Goal: Task Accomplishment & Management: Manage account settings

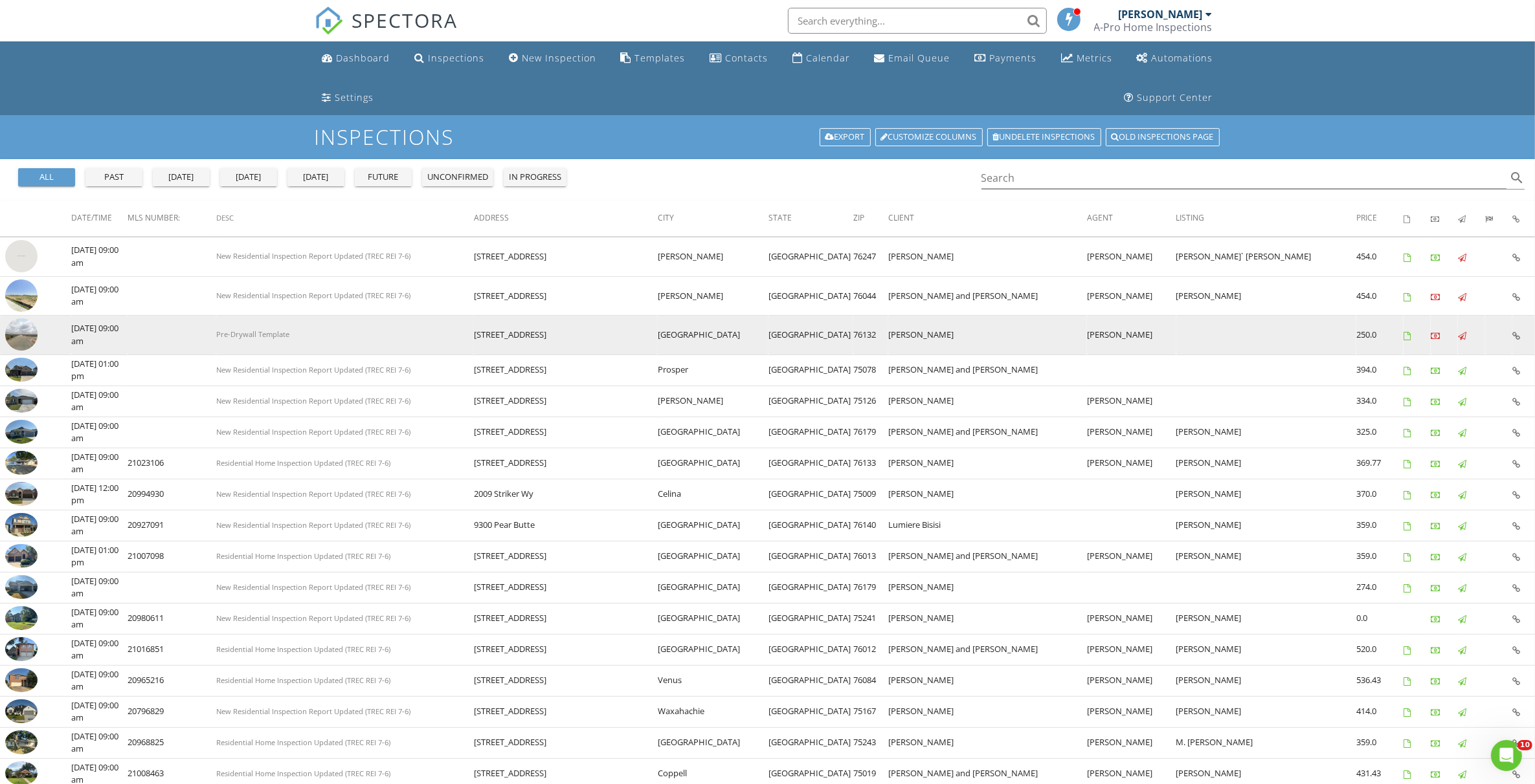
click at [19, 336] on img at bounding box center [21, 334] width 33 height 33
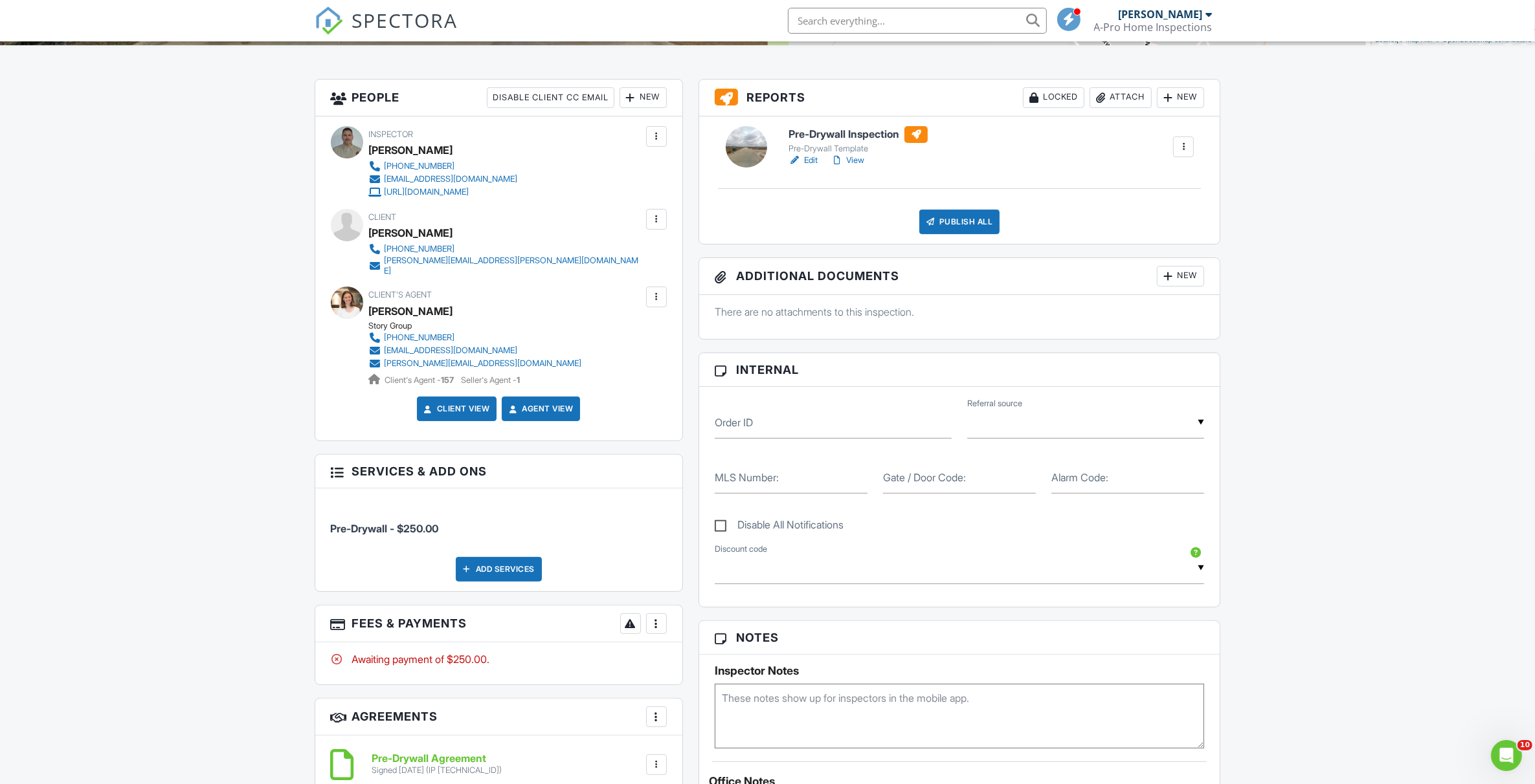
scroll to position [485, 0]
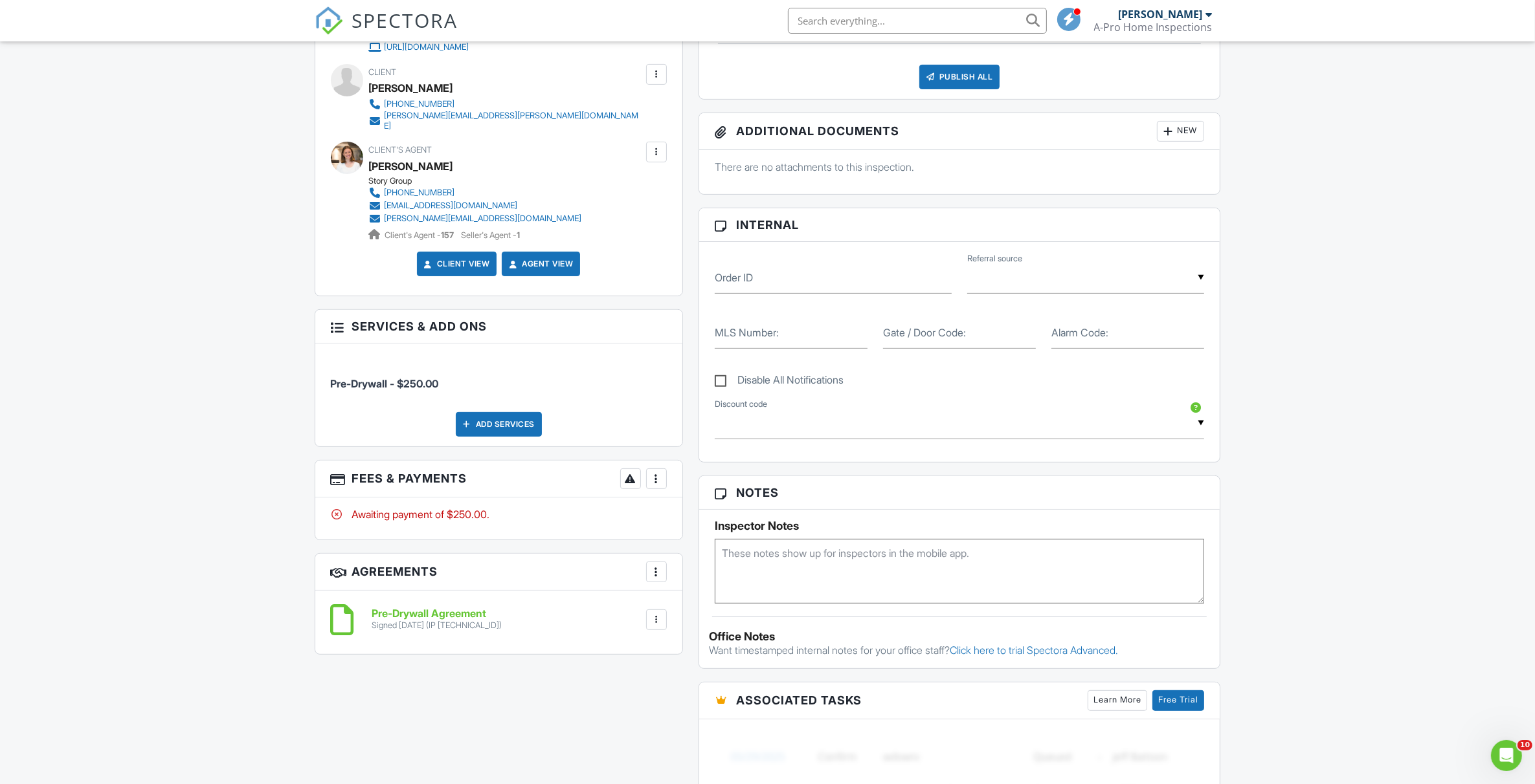
click at [654, 472] on div at bounding box center [656, 478] width 13 height 13
click at [703, 610] on div "Paid In Full" at bounding box center [721, 615] width 125 height 15
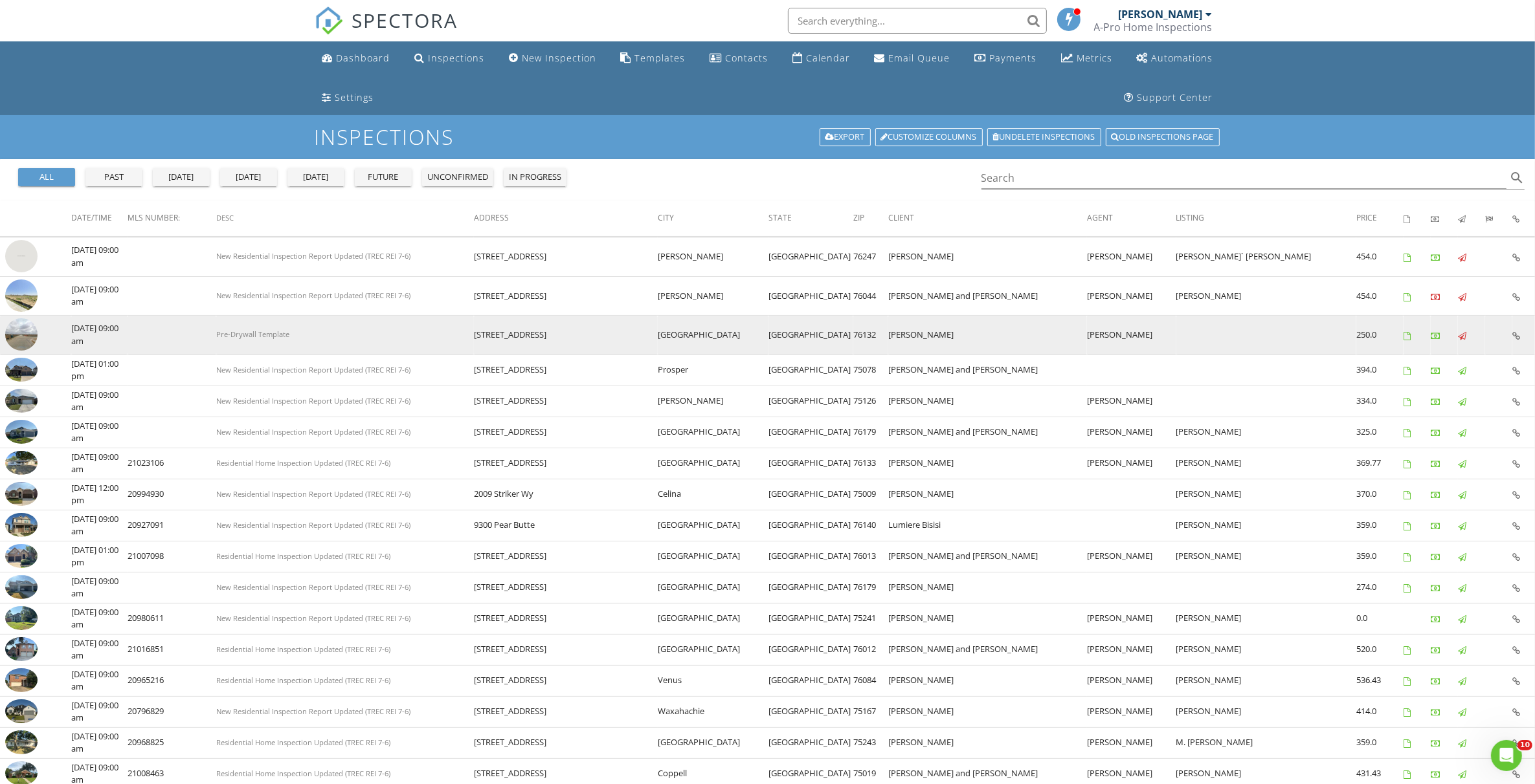
click at [28, 335] on img at bounding box center [21, 334] width 33 height 33
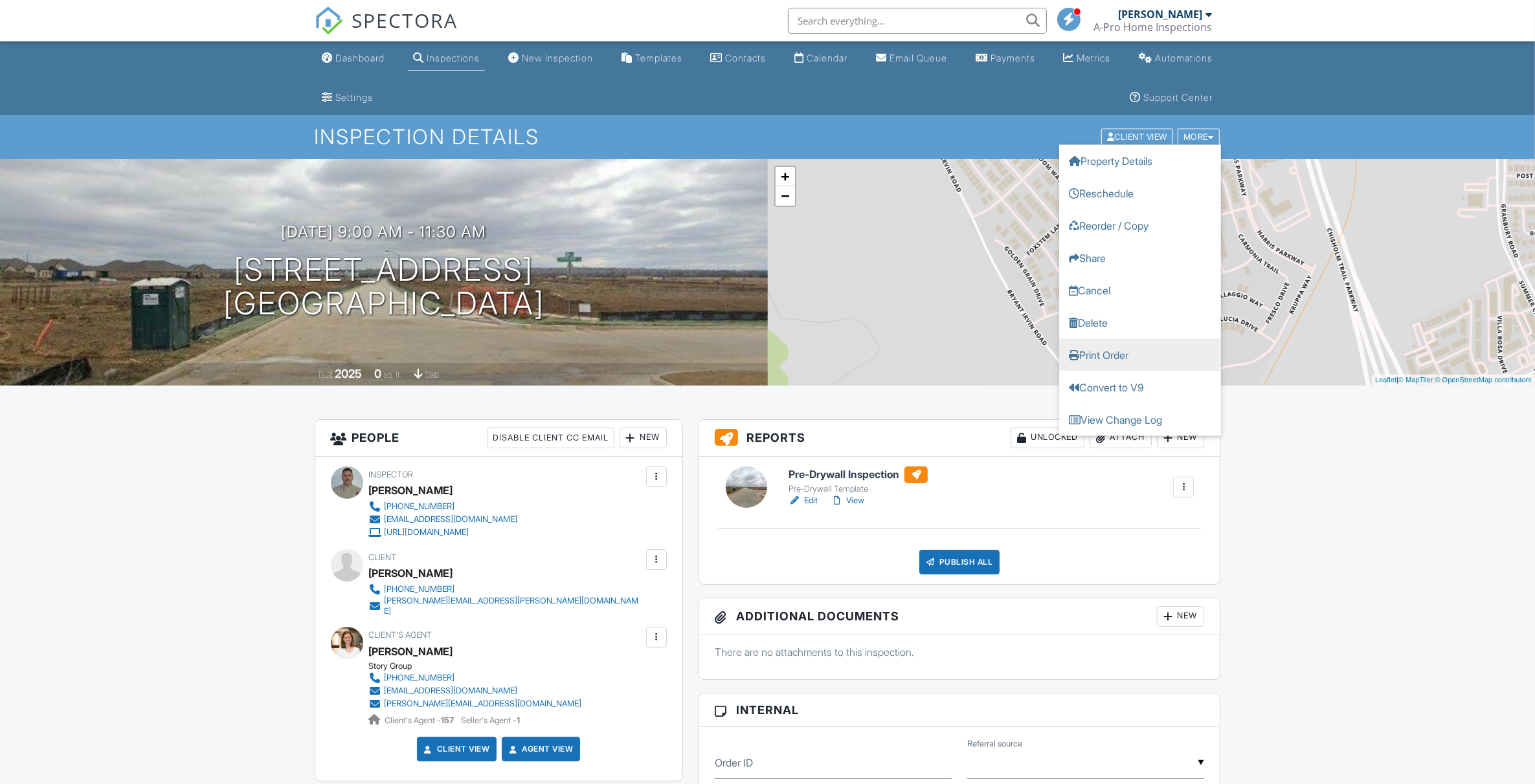
click at [1118, 352] on link "Print Order" at bounding box center [1140, 355] width 162 height 33
